Goal: Task Accomplishment & Management: Manage account settings

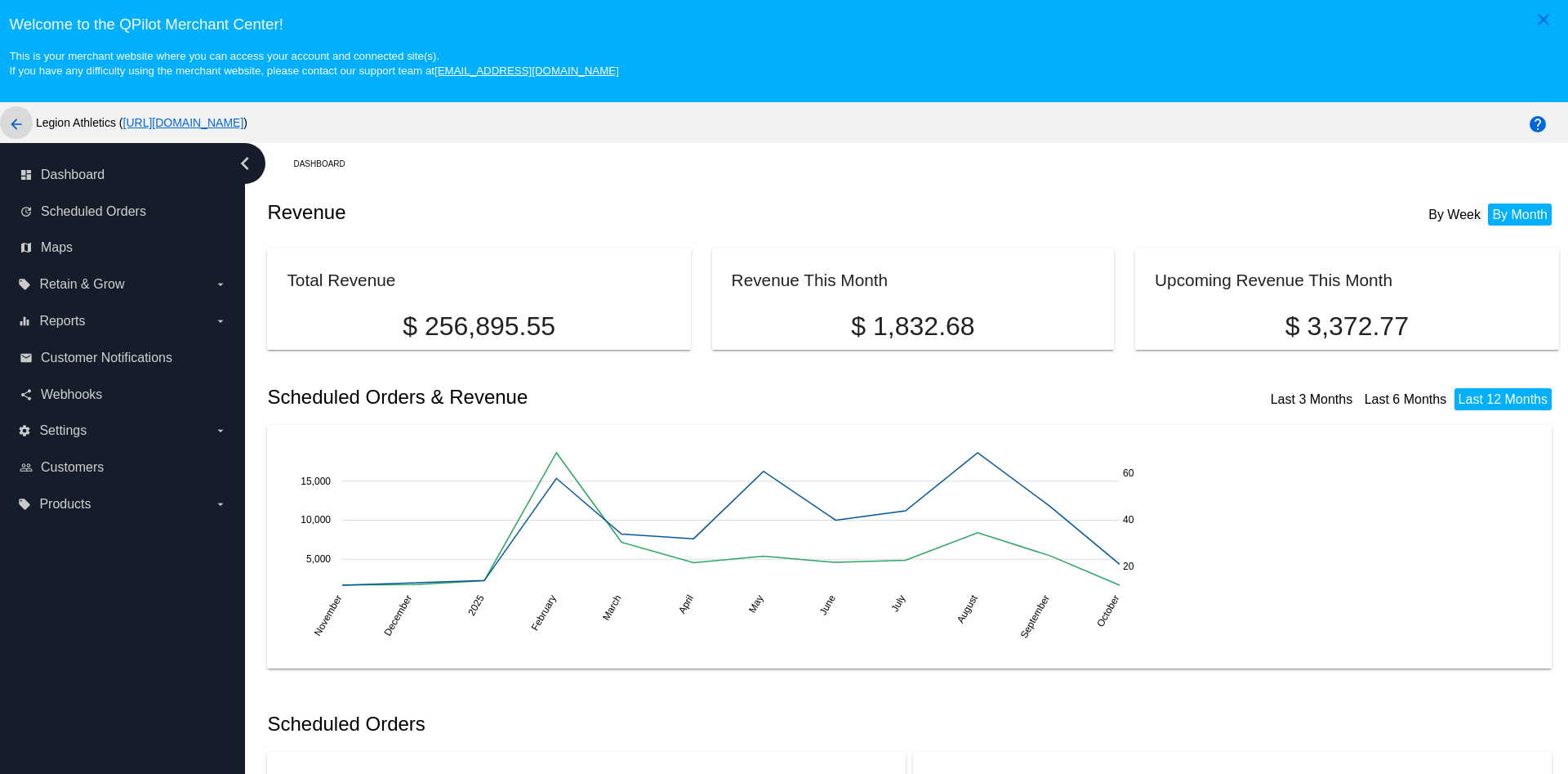
click at [15, 122] on mat-icon "arrow_back" at bounding box center [16, 124] width 20 height 20
click at [91, 396] on span "Webhooks" at bounding box center [72, 394] width 61 height 15
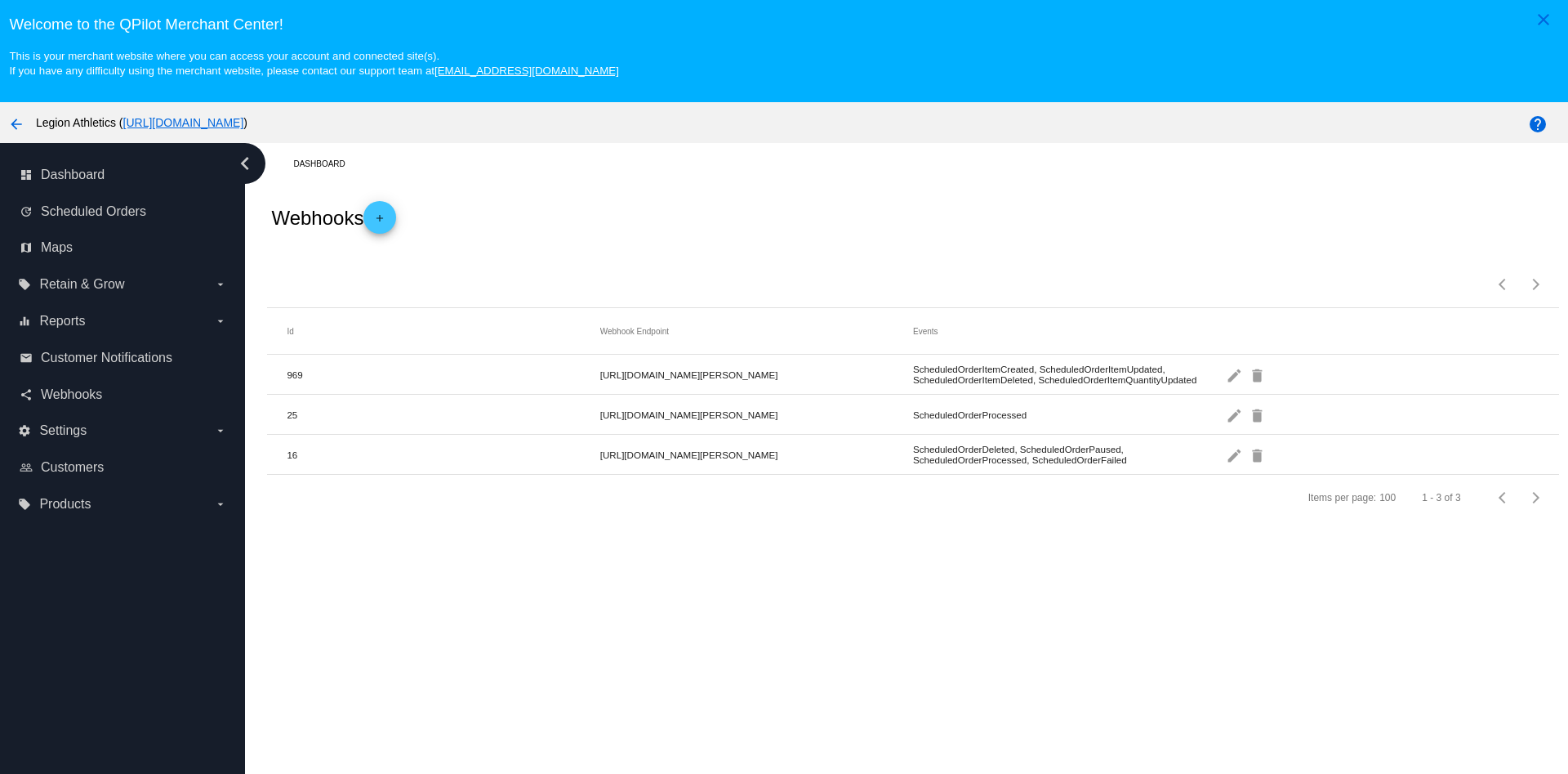
click at [655, 379] on mat-cell "[URL][DOMAIN_NAME][PERSON_NAME]" at bounding box center [756, 375] width 312 height 19
click at [1357, 674] on div "Dashboard Webhooks add Items per page: 100 1 - 3 of 3 Id Webhook Endpoint Event…" at bounding box center [906, 489] width 1323 height 692
click at [1333, 644] on div "Dashboard Webhooks add Items per page: 100 1 - 3 of 3 Id Webhook Endpoint Event…" at bounding box center [906, 489] width 1323 height 692
click at [1234, 381] on mat-icon "edit" at bounding box center [1235, 374] width 20 height 25
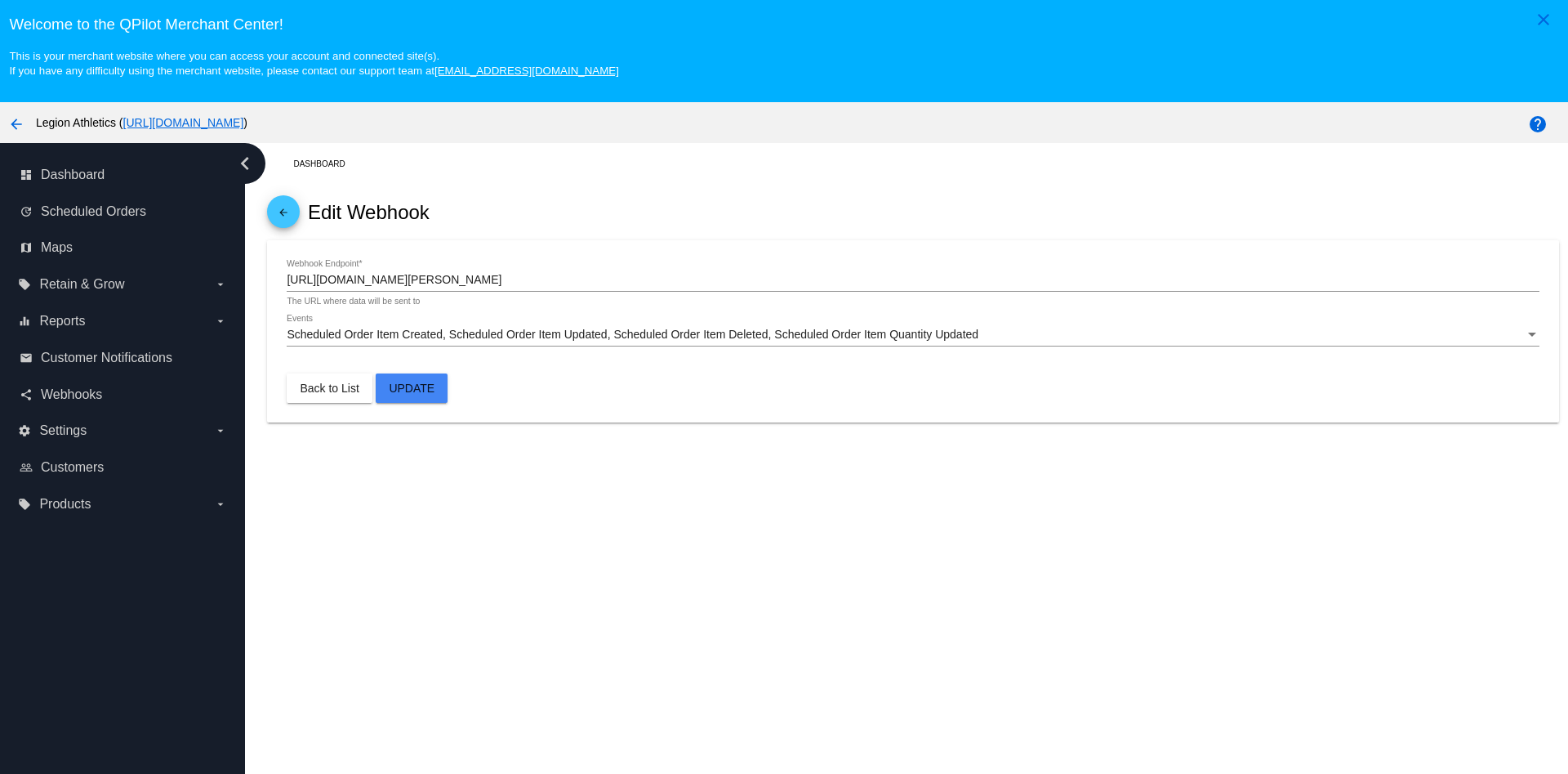
click at [359, 278] on input "[URL][DOMAIN_NAME][PERSON_NAME]" at bounding box center [912, 280] width 1252 height 13
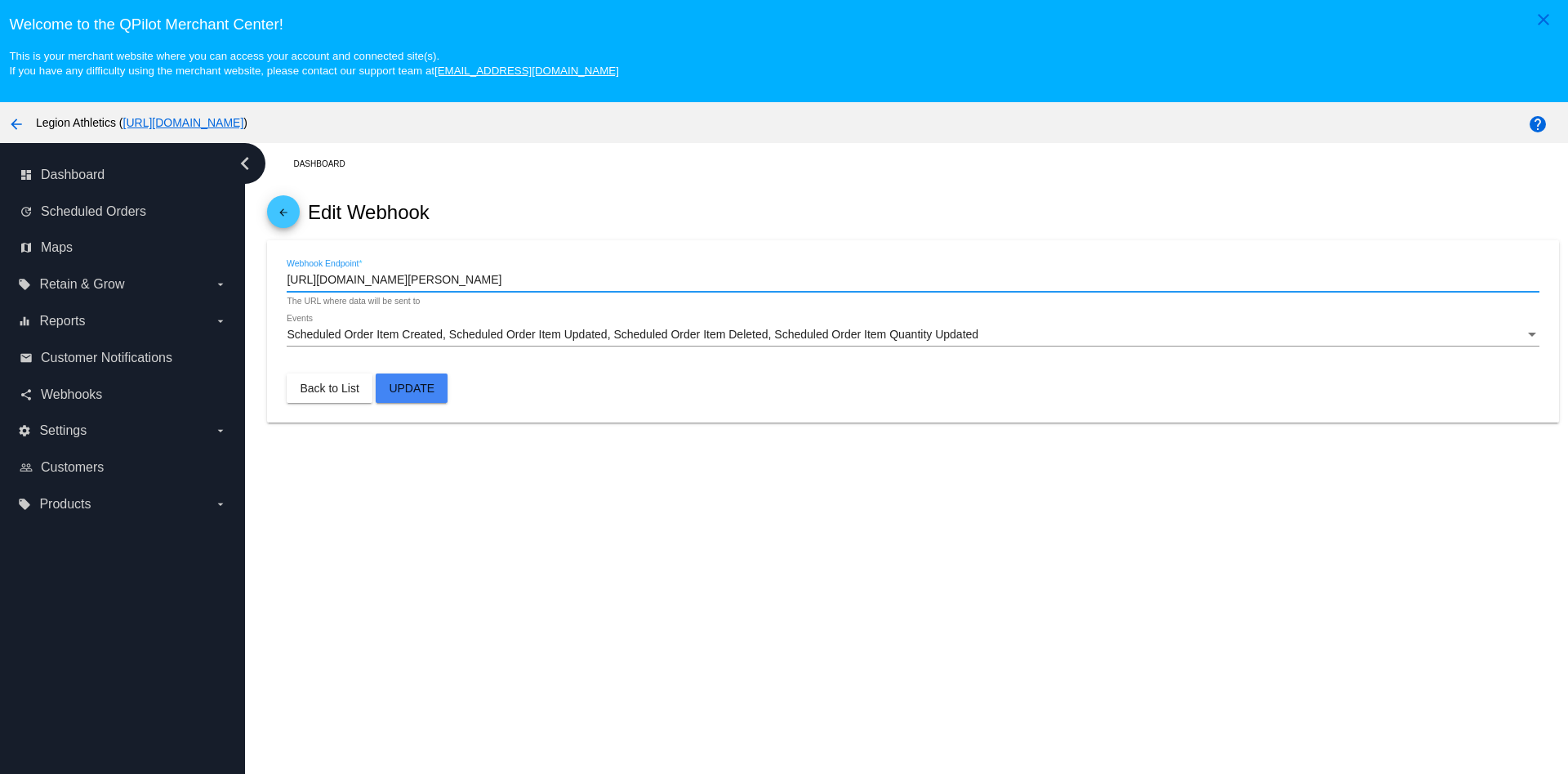
click at [359, 278] on input "[URL][DOMAIN_NAME][PERSON_NAME]" at bounding box center [912, 280] width 1252 height 13
type input "[URL][DOMAIN_NAME]"
click at [418, 390] on span "Update" at bounding box center [411, 388] width 46 height 13
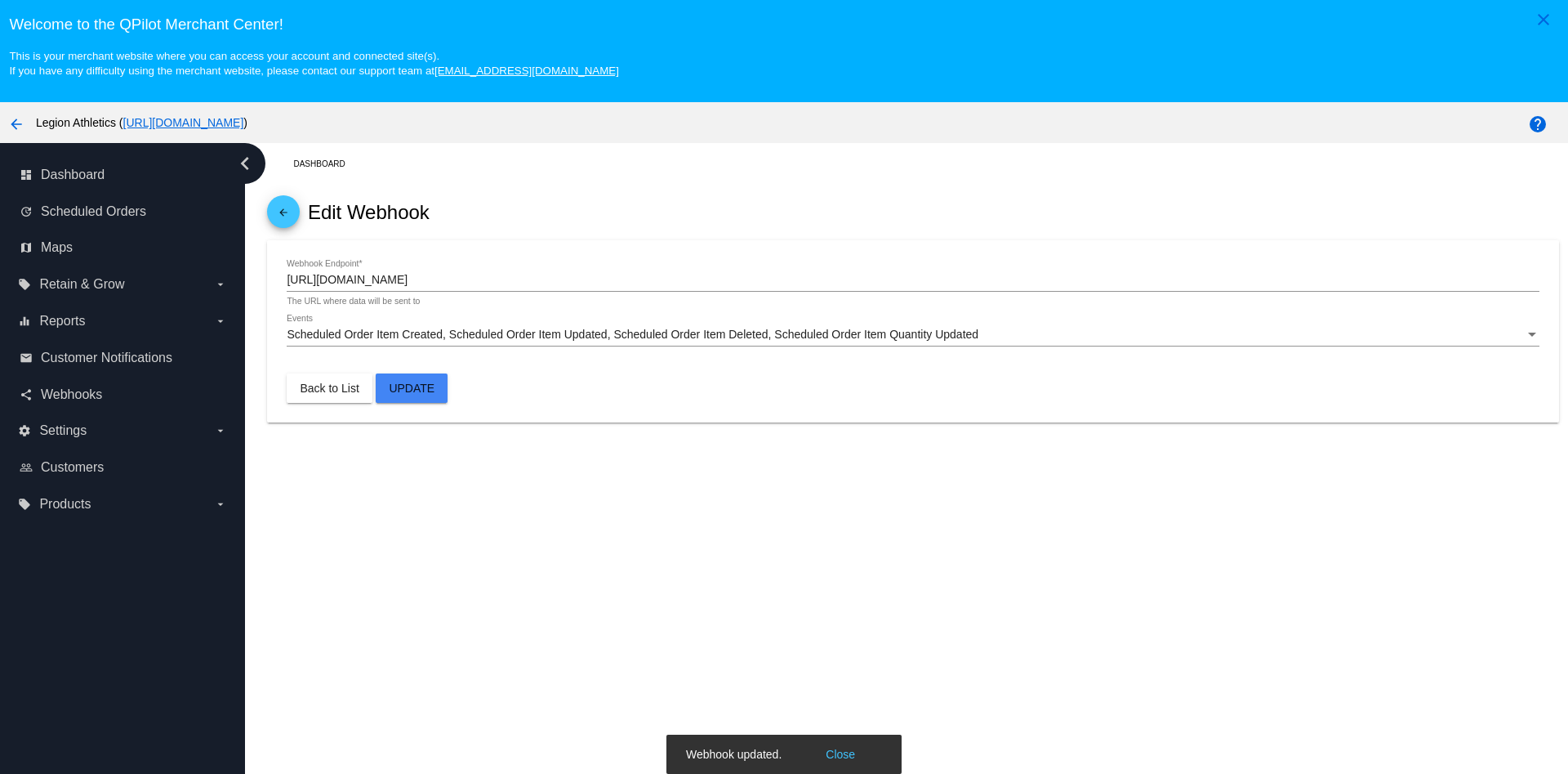
click at [839, 754] on button "Close" at bounding box center [841, 754] width 39 height 17
click at [286, 204] on span "arrow_back" at bounding box center [283, 215] width 20 height 40
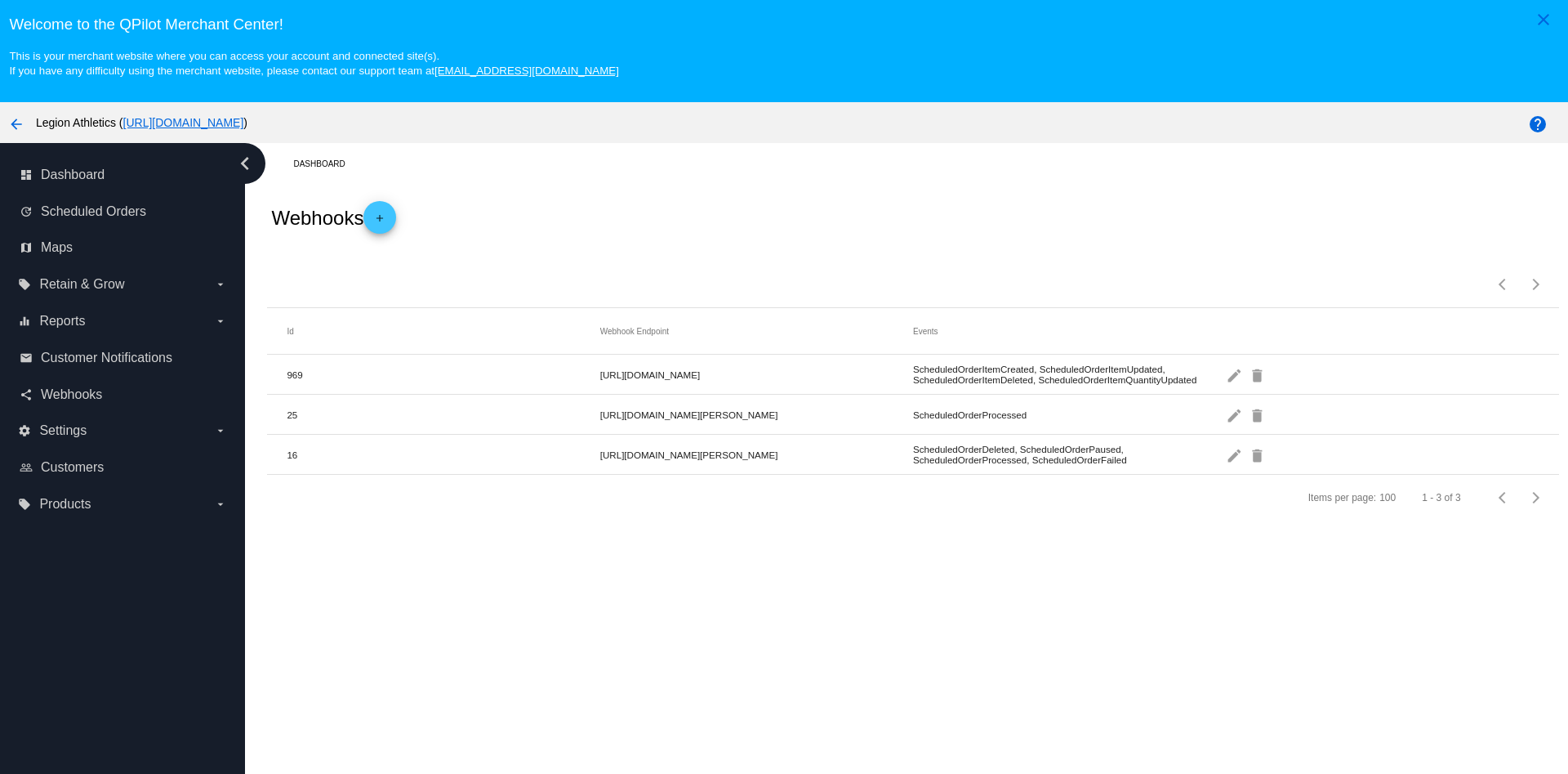
click at [836, 672] on div "Dashboard Webhooks add Items per page: 100 1 - 3 of 3 Id Webhook Endpoint Event…" at bounding box center [906, 489] width 1323 height 692
